Goal: Navigation & Orientation: Find specific page/section

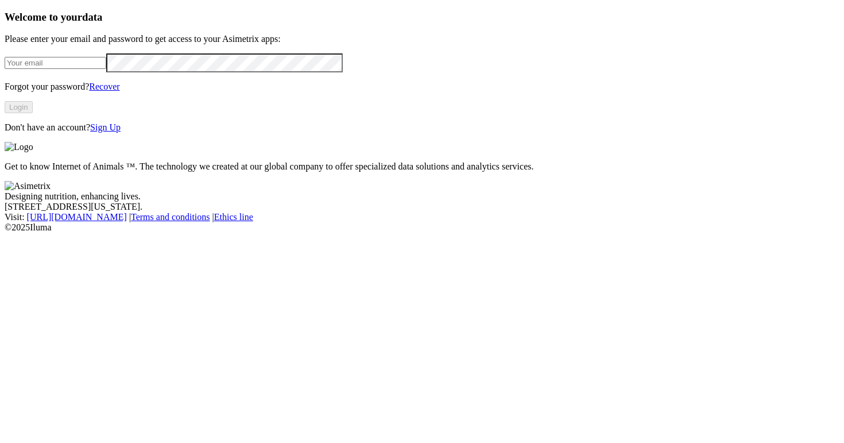
type input "[PERSON_NAME][EMAIL_ADDRESS][DOMAIN_NAME]"
click at [33, 113] on button "Login" at bounding box center [19, 107] width 28 height 12
